Goal: Information Seeking & Learning: Learn about a topic

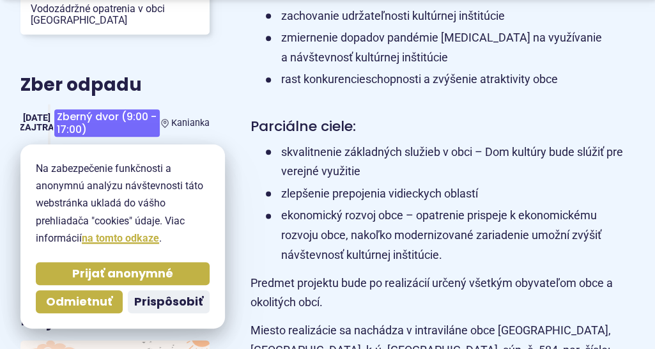
scroll to position [639, 0]
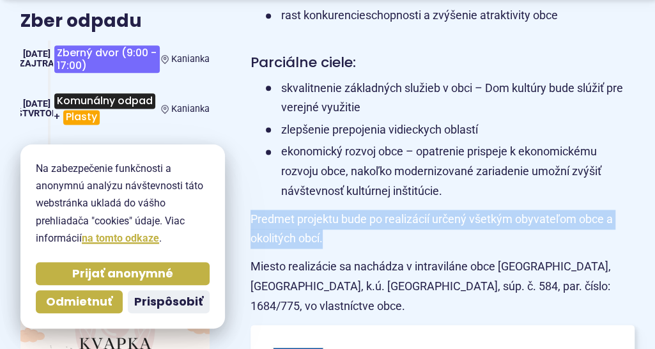
drag, startPoint x: 252, startPoint y: 196, endPoint x: 383, endPoint y: 218, distance: 133.4
click at [383, 218] on p "Predmet projektu bude po realizácií určený všetkým obyvateľom obce a okolitých …" at bounding box center [442, 229] width 384 height 39
copy p "Predmet projektu bude po realizácií určený všetkým obyvateľom obce a okolitých …"
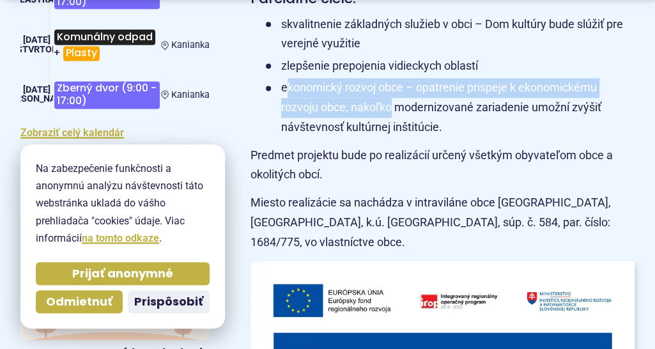
drag, startPoint x: 285, startPoint y: 66, endPoint x: 392, endPoint y: 86, distance: 108.4
click at [392, 86] on li "ekonomický rozvoj obce – opatrenie prispeje k ekonomickému rozvoju obce, nakoľk…" at bounding box center [450, 107] width 369 height 59
click at [300, 78] on li "ekonomický rozvoj obce – opatrenie prispeje k ekonomickému rozvoju obce, nakoľk…" at bounding box center [450, 107] width 369 height 59
drag, startPoint x: 281, startPoint y: 70, endPoint x: 446, endPoint y: 111, distance: 170.6
click at [446, 111] on li "ekonomický rozvoj obce – opatrenie prispeje k ekonomickému rozvoju obce, nakoľk…" at bounding box center [450, 107] width 369 height 59
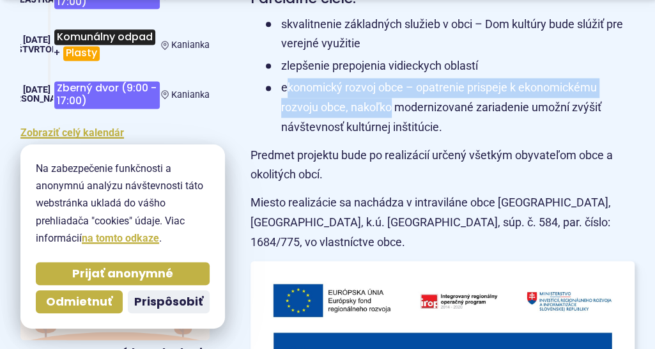
copy li "ekonomický rozvoj obce – opatrenie prispeje k ekonomickému rozvoju obce, nakoľk…"
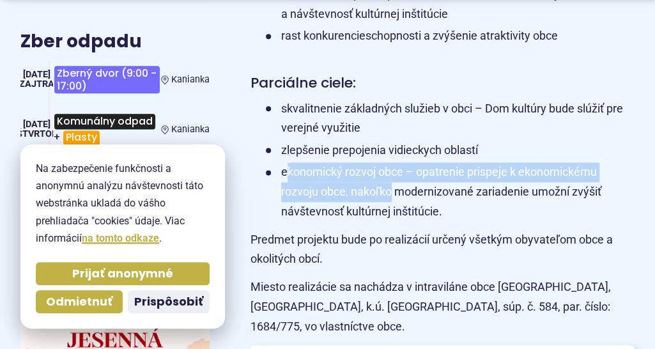
scroll to position [639, 0]
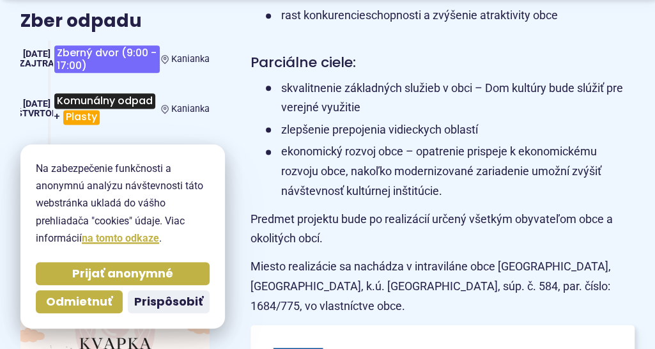
drag, startPoint x: 522, startPoint y: 65, endPoint x: 520, endPoint y: 72, distance: 7.5
click at [522, 79] on li "skvalitnenie základných služieb v obci – Dom kultúry bude slúžiť pre verejné vy…" at bounding box center [450, 98] width 369 height 39
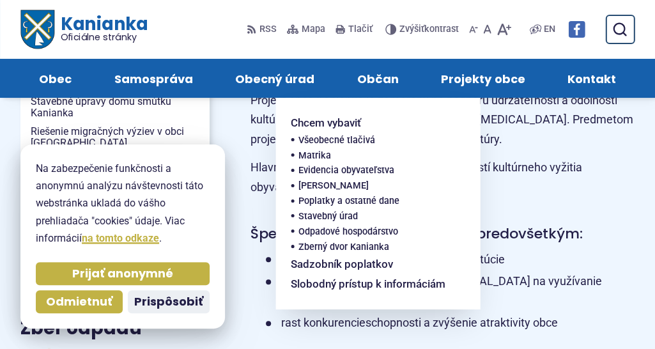
scroll to position [319, 0]
